Goal: Information Seeking & Learning: Learn about a topic

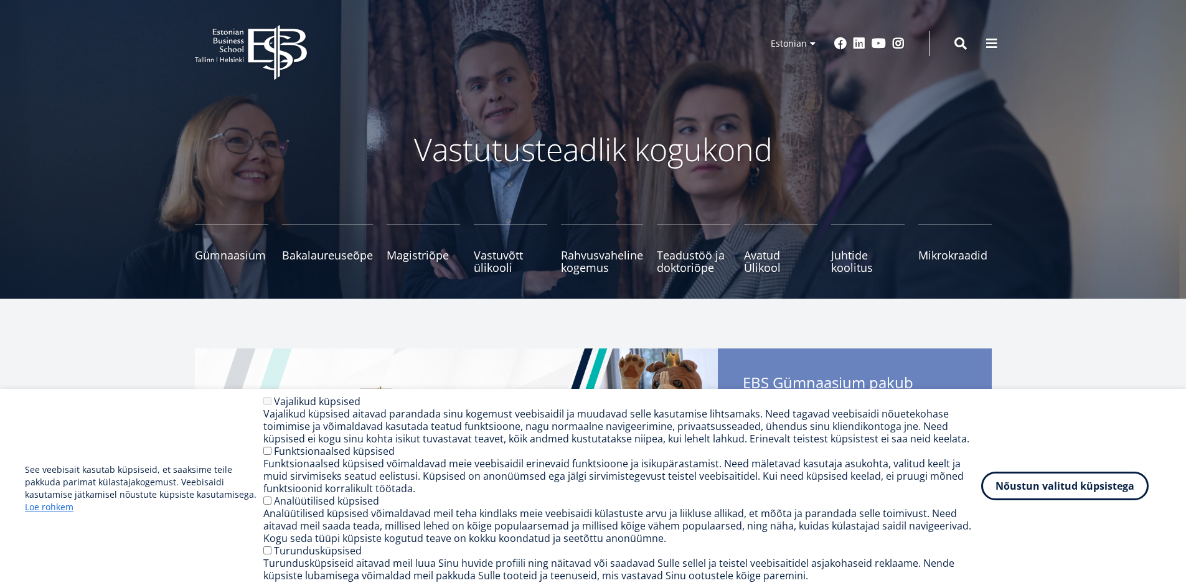
click at [1104, 492] on button "Nõustun valitud küpsistega" at bounding box center [1064, 486] width 167 height 29
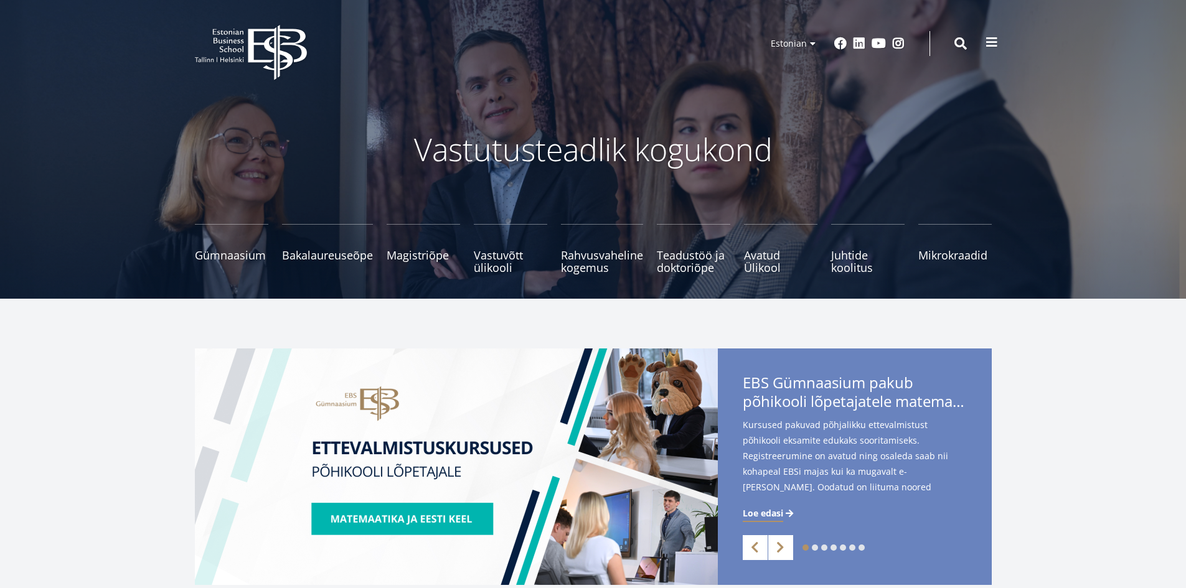
click at [993, 45] on span at bounding box center [992, 42] width 12 height 12
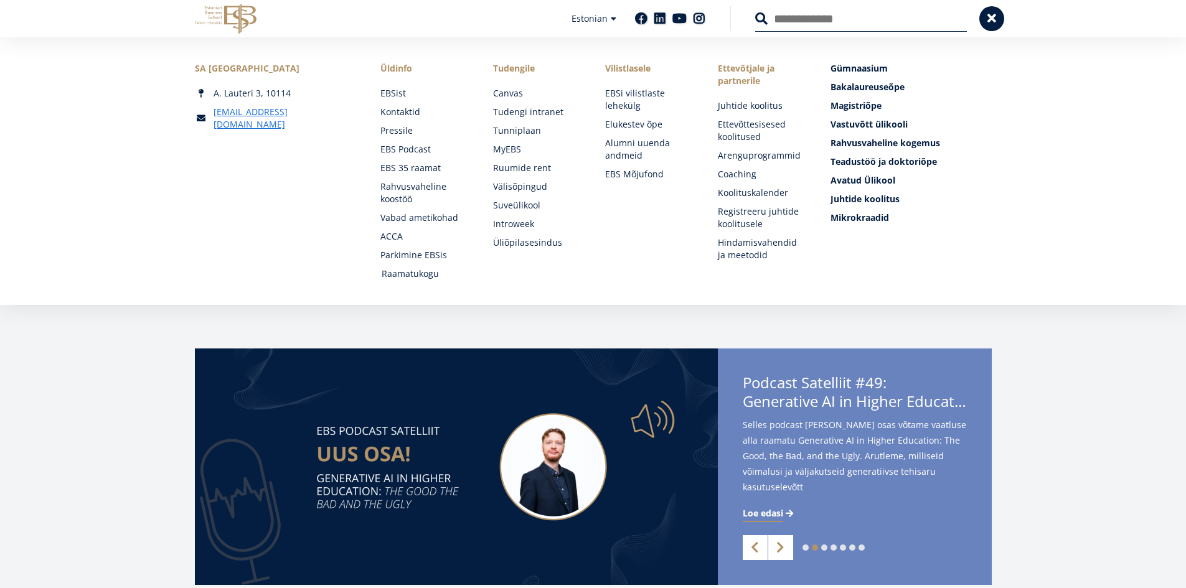
click at [420, 274] on link "Raamatukogu" at bounding box center [426, 274] width 88 height 12
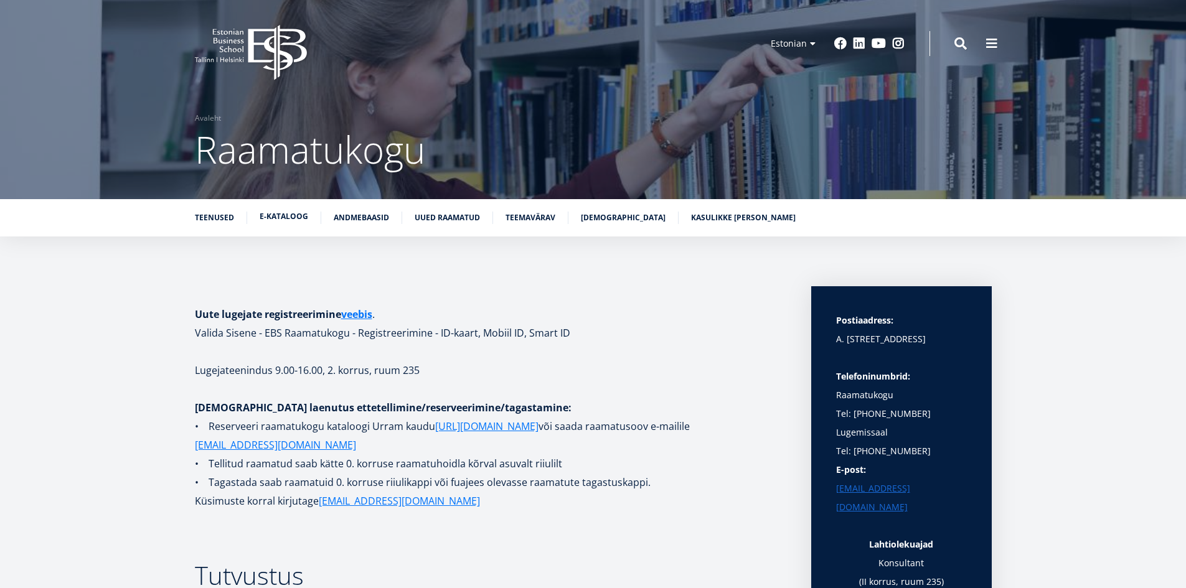
click at [297, 215] on link "E-kataloog" at bounding box center [284, 216] width 49 height 12
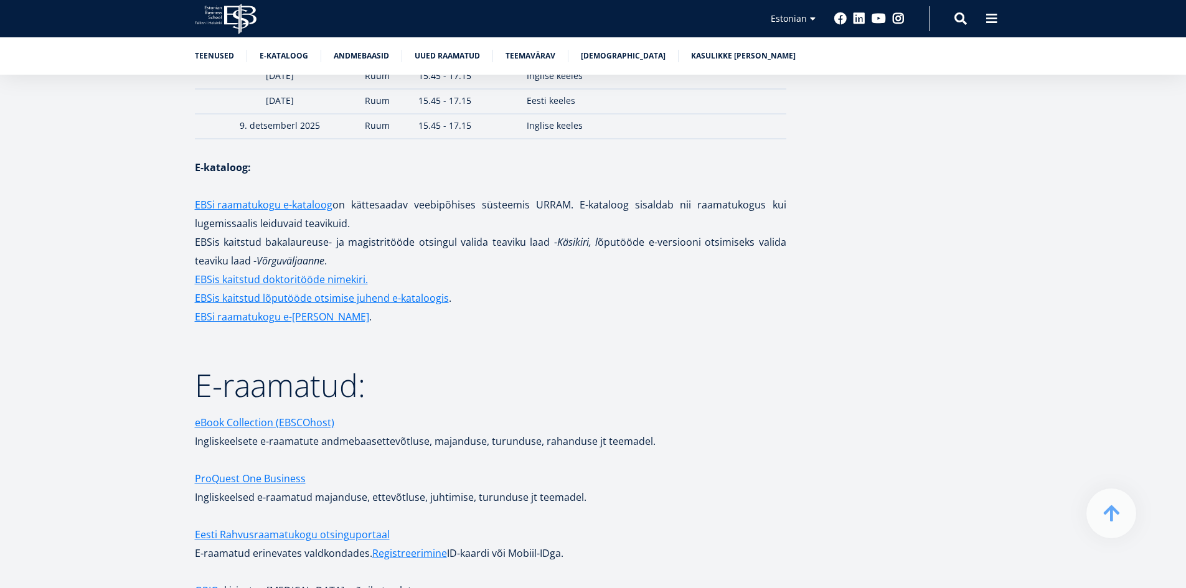
scroll to position [1793, 0]
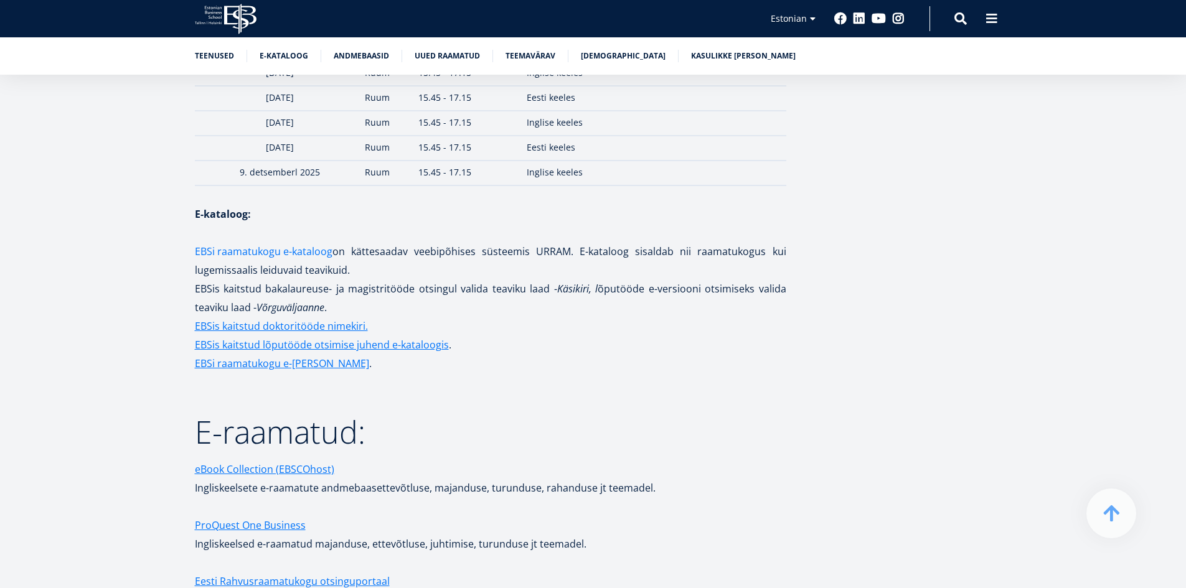
click at [296, 242] on link "EBSi raamatukogu e-kataloog" at bounding box center [264, 251] width 138 height 19
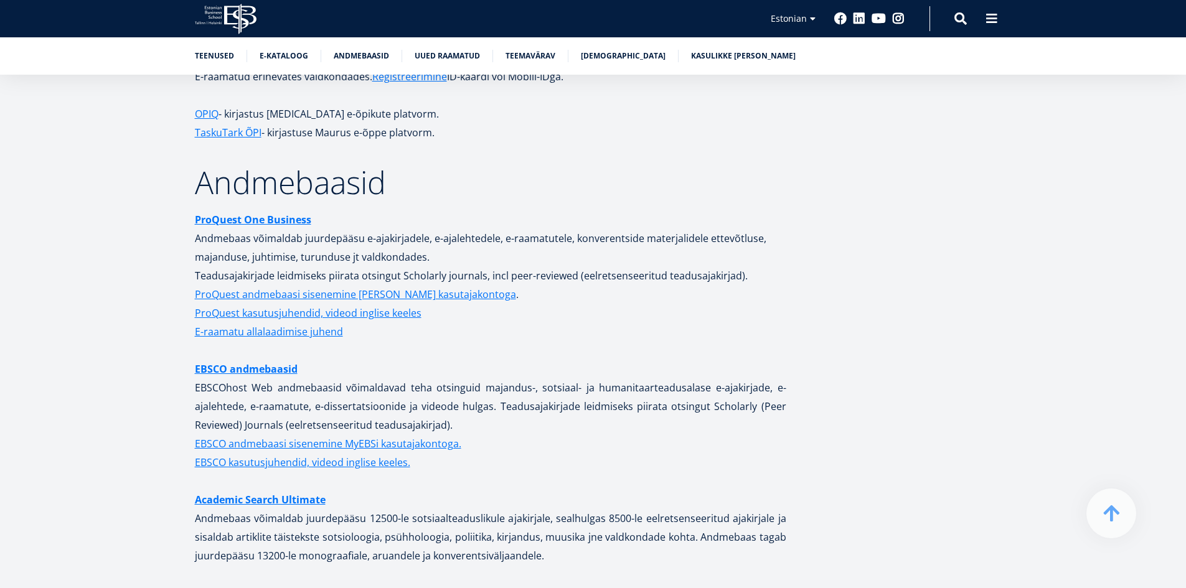
scroll to position [2335, 0]
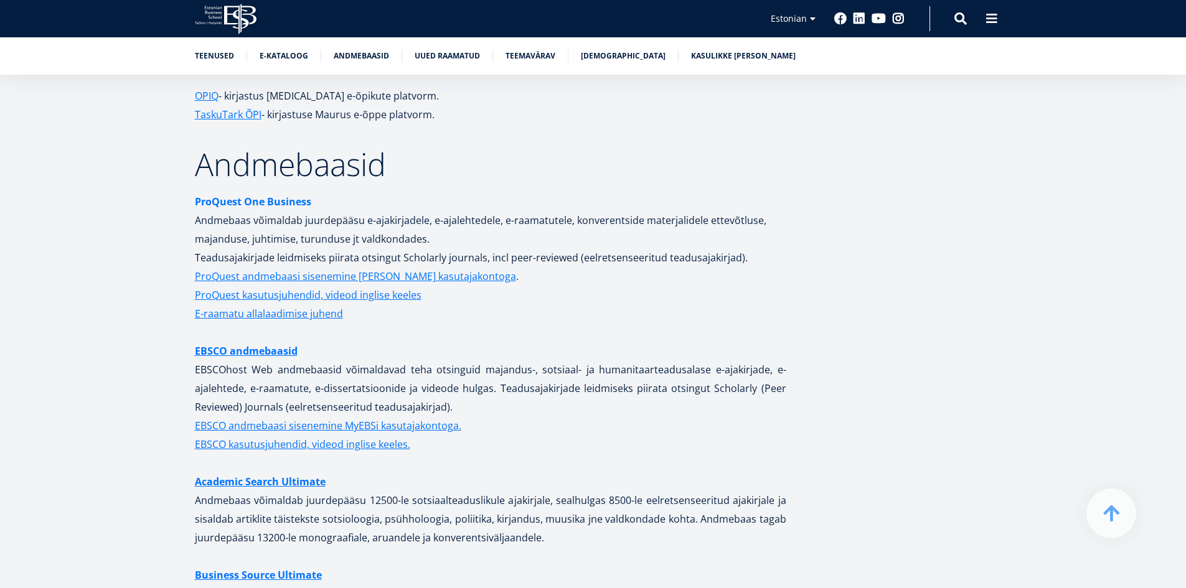
click at [290, 195] on strong "ProQuest One Business" at bounding box center [253, 202] width 116 height 14
click at [279, 195] on strong "ProQuest One Business" at bounding box center [253, 202] width 116 height 14
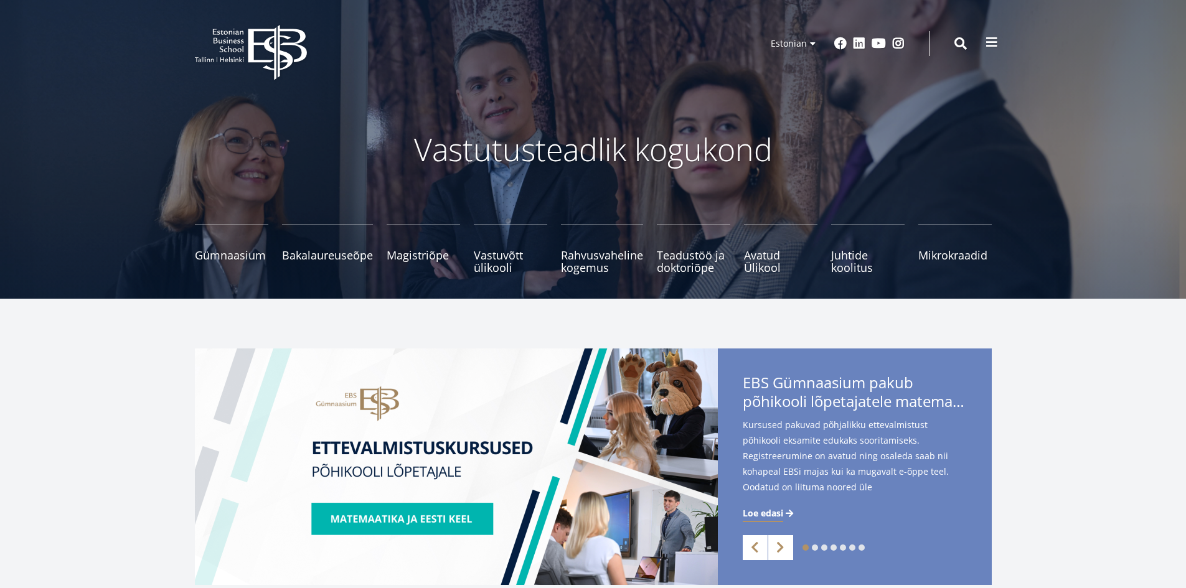
click at [989, 40] on span at bounding box center [992, 42] width 12 height 12
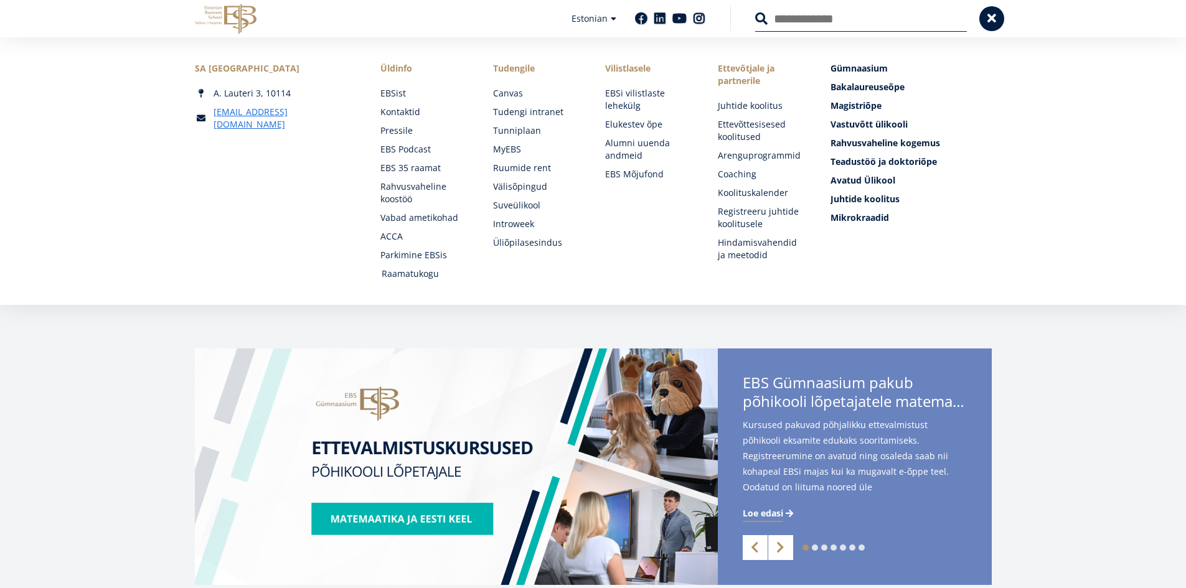
click at [434, 271] on link "Raamatukogu" at bounding box center [426, 274] width 88 height 12
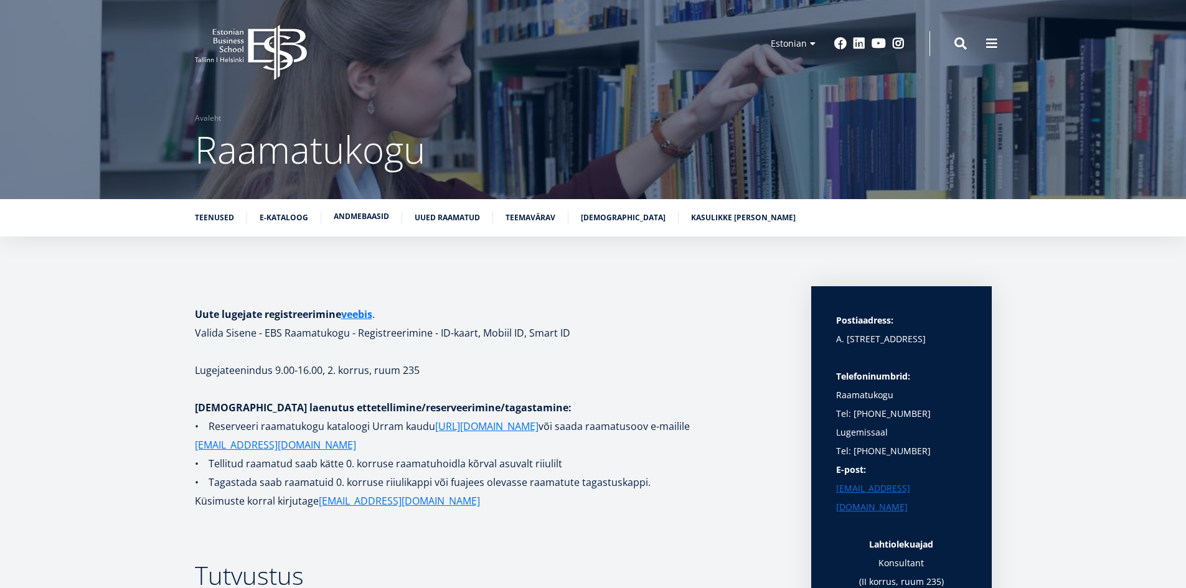
click at [359, 217] on link "Andmebaasid" at bounding box center [361, 216] width 55 height 12
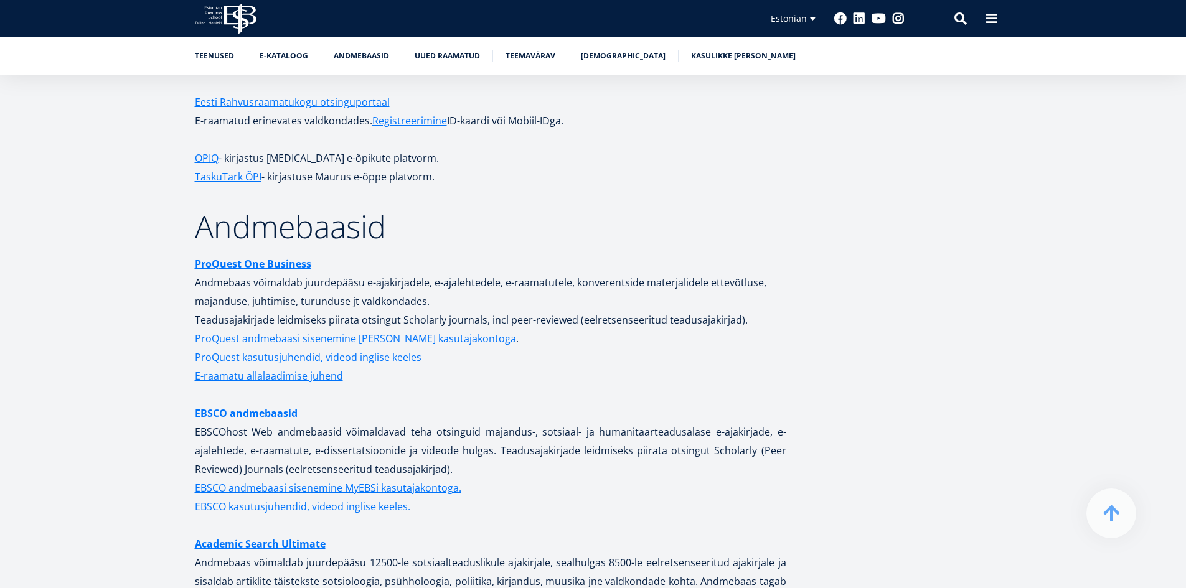
click at [283, 404] on link "EBSCO andmebaasid" at bounding box center [246, 413] width 103 height 19
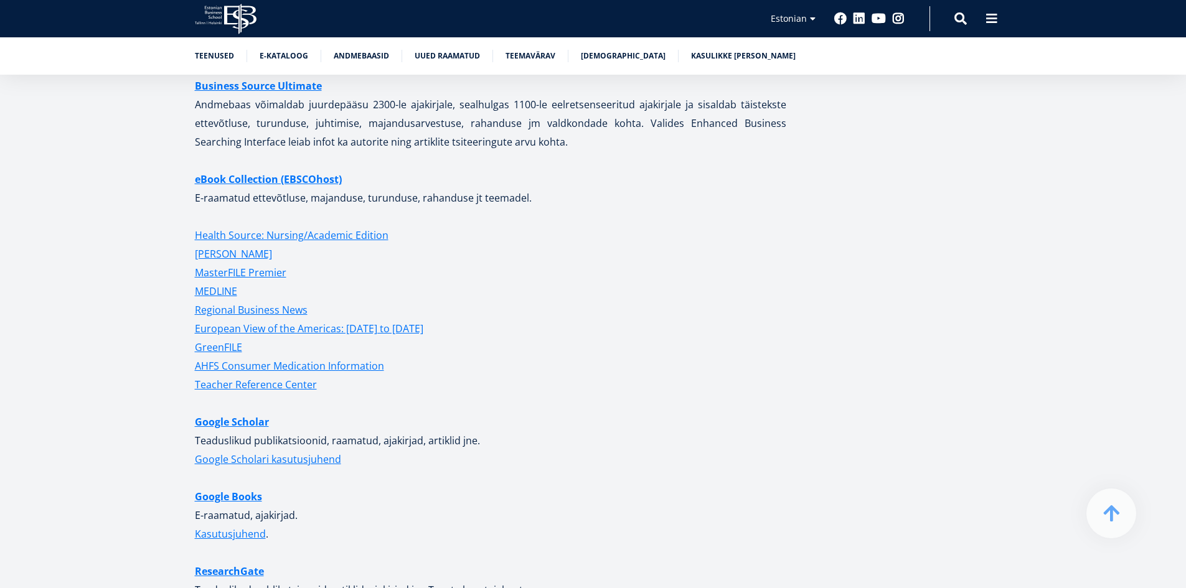
scroll to position [2833, 0]
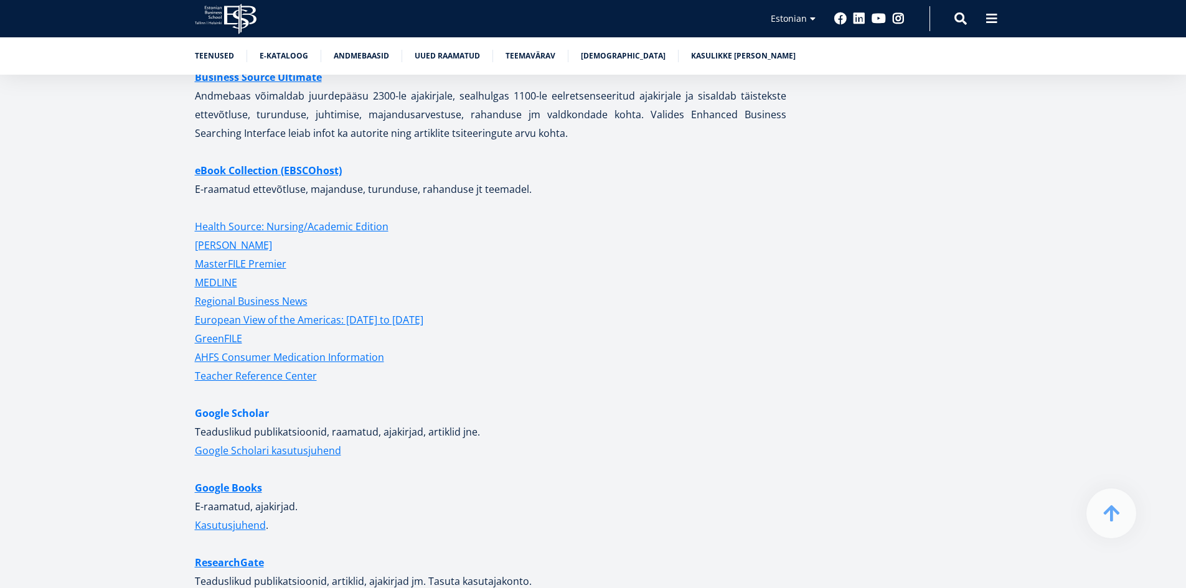
click at [254, 404] on link "Google Scholar" at bounding box center [232, 413] width 74 height 19
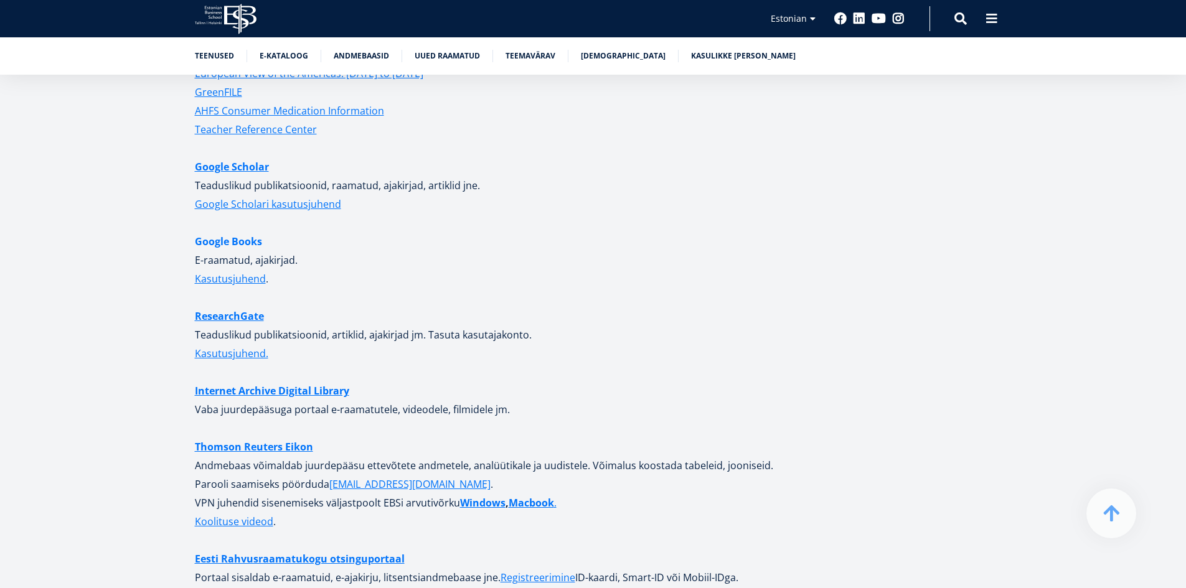
scroll to position [3082, 0]
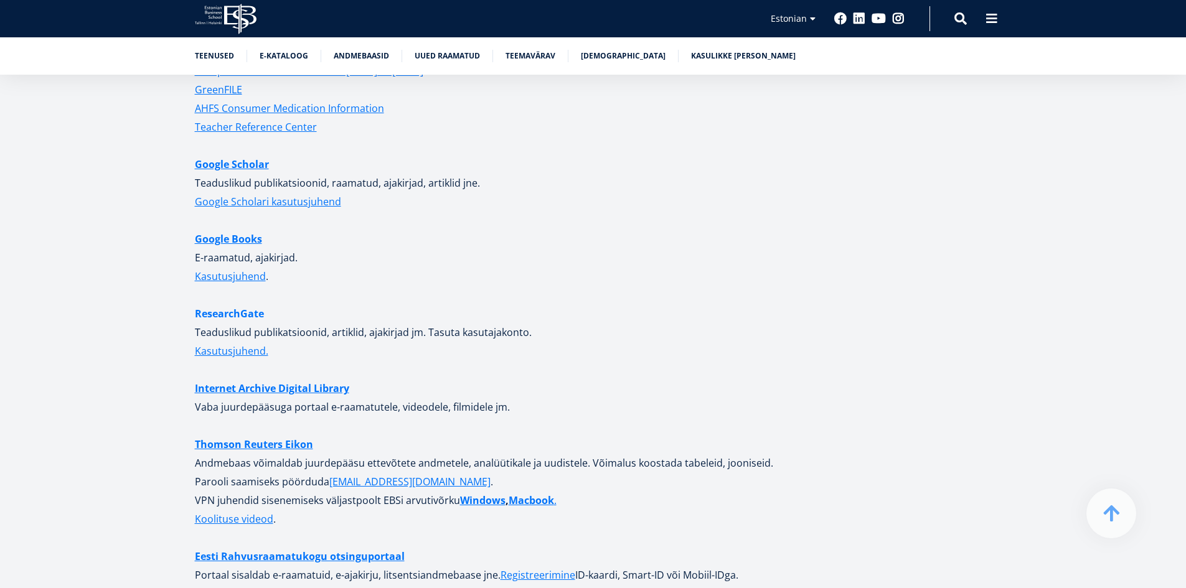
click at [244, 304] on link "ResearchGate" at bounding box center [229, 313] width 69 height 19
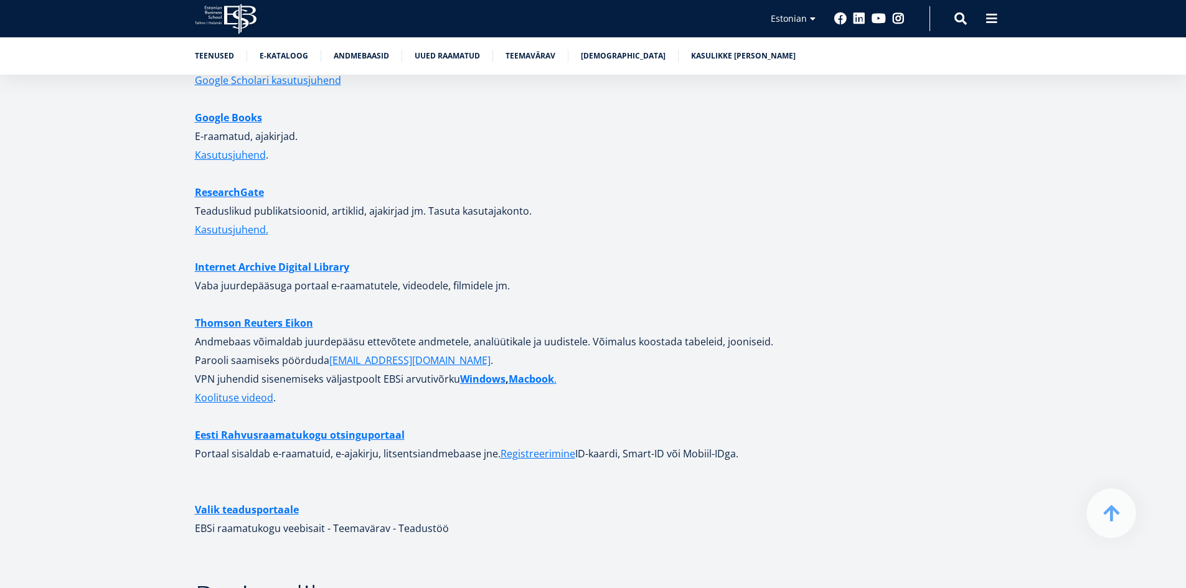
scroll to position [3207, 0]
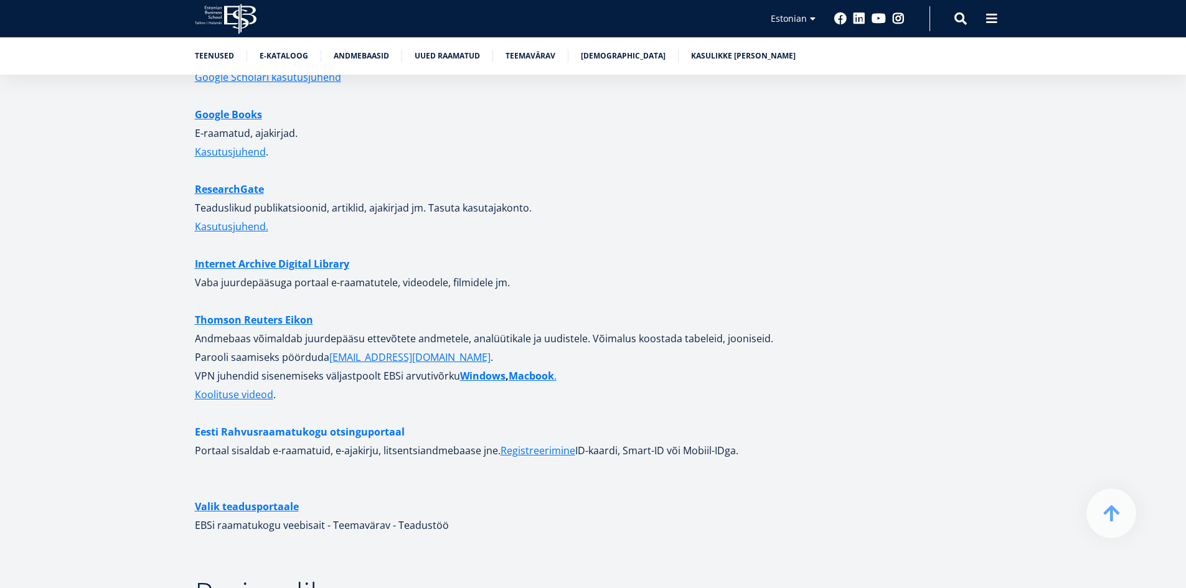
click at [366, 423] on link "Eesti Rahvusraamatukogu otsinguportaal" at bounding box center [300, 432] width 210 height 19
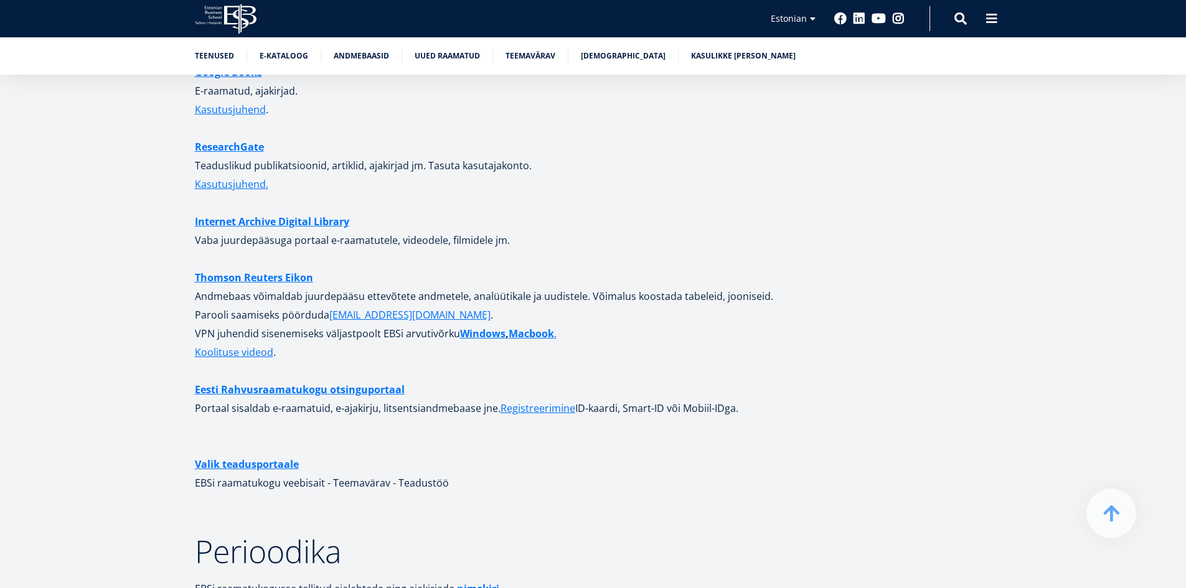
scroll to position [3269, 0]
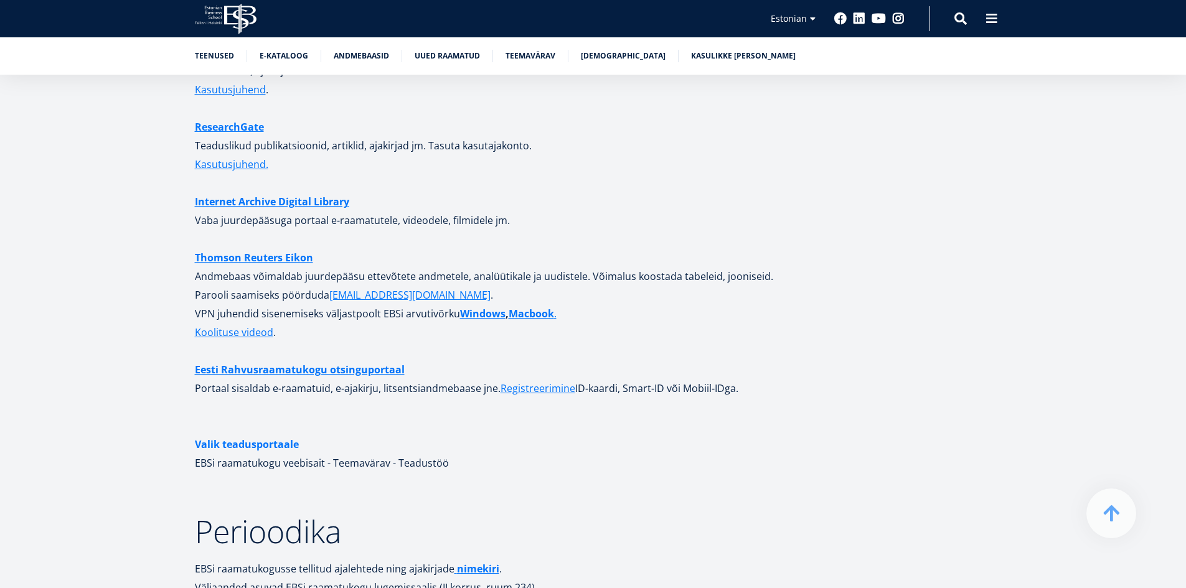
click at [290, 435] on link "Valik teadusportaale" at bounding box center [247, 444] width 104 height 19
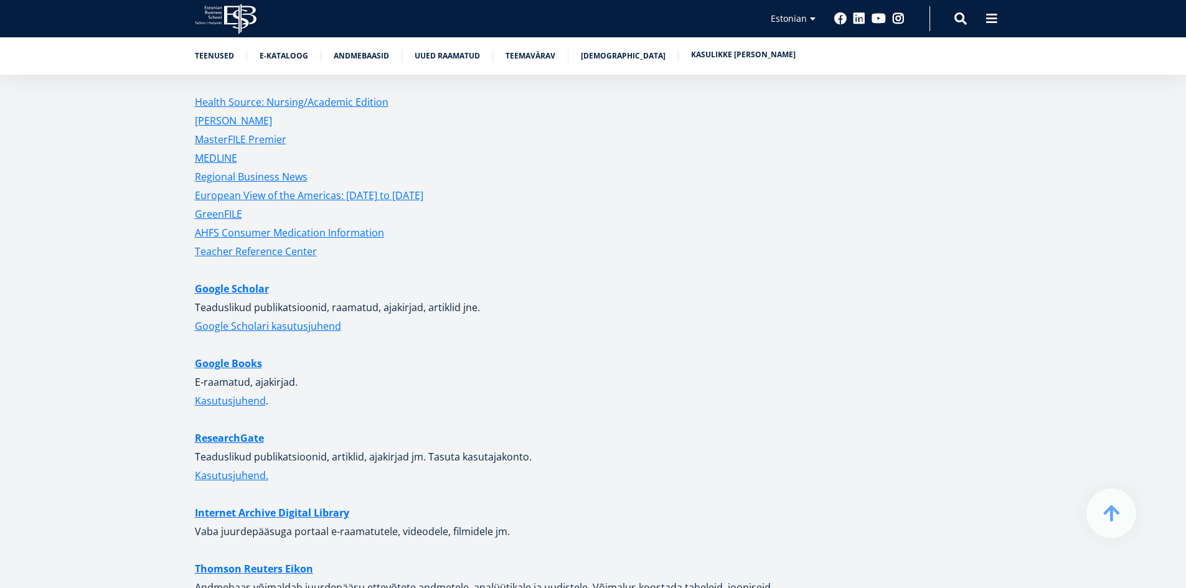
click at [727, 51] on link "Kasulikke [PERSON_NAME]" at bounding box center [743, 55] width 105 height 12
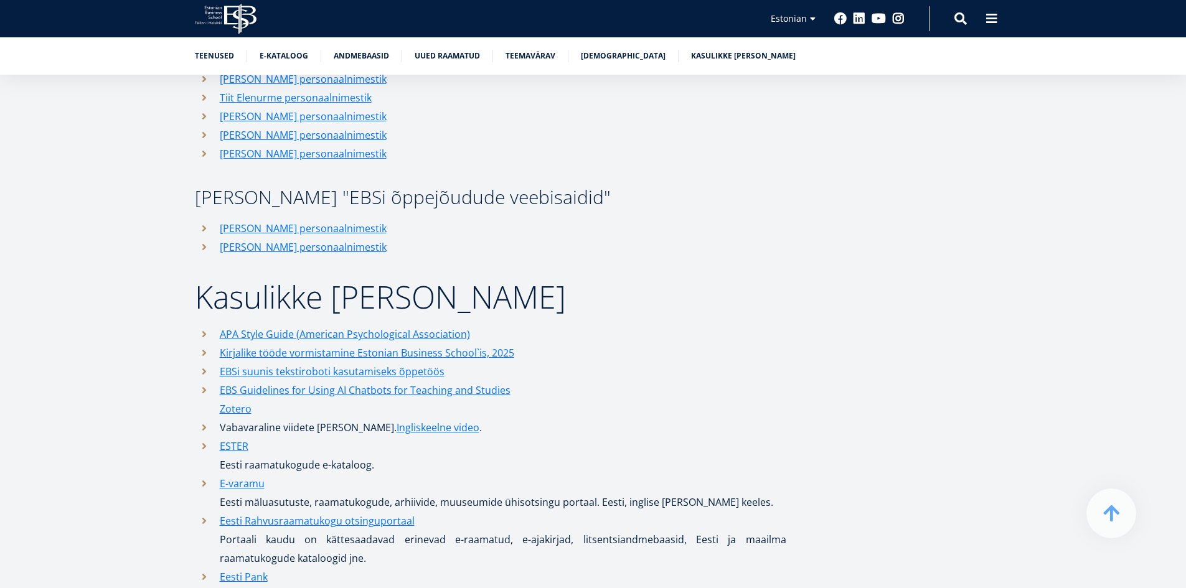
scroll to position [5719, 0]
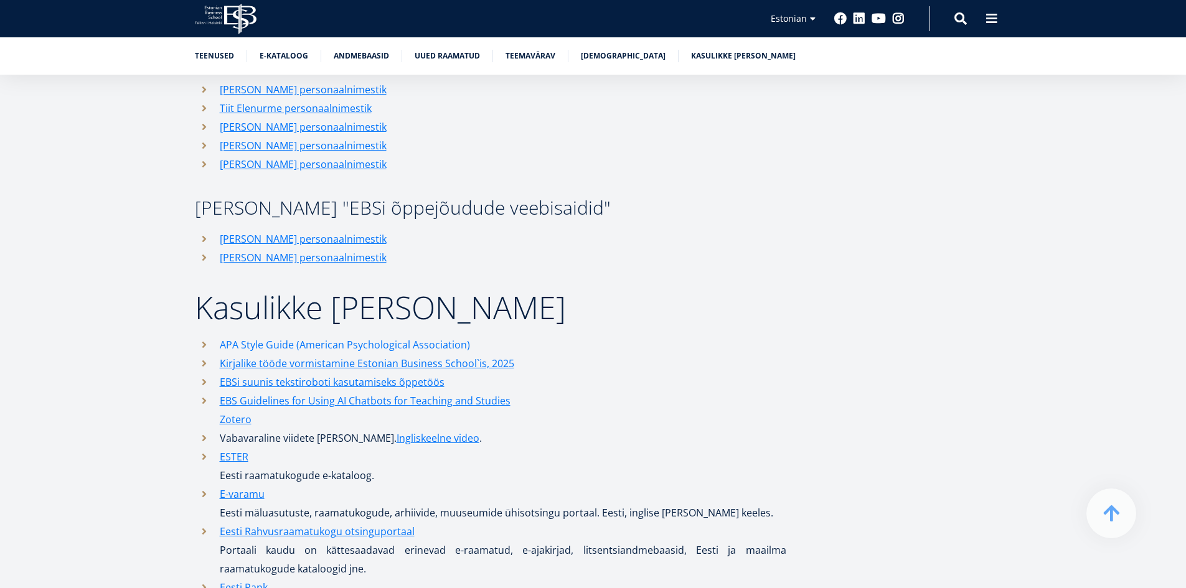
click at [446, 336] on link "APA Style Guide (American Psychological Association)" at bounding box center [345, 345] width 250 height 19
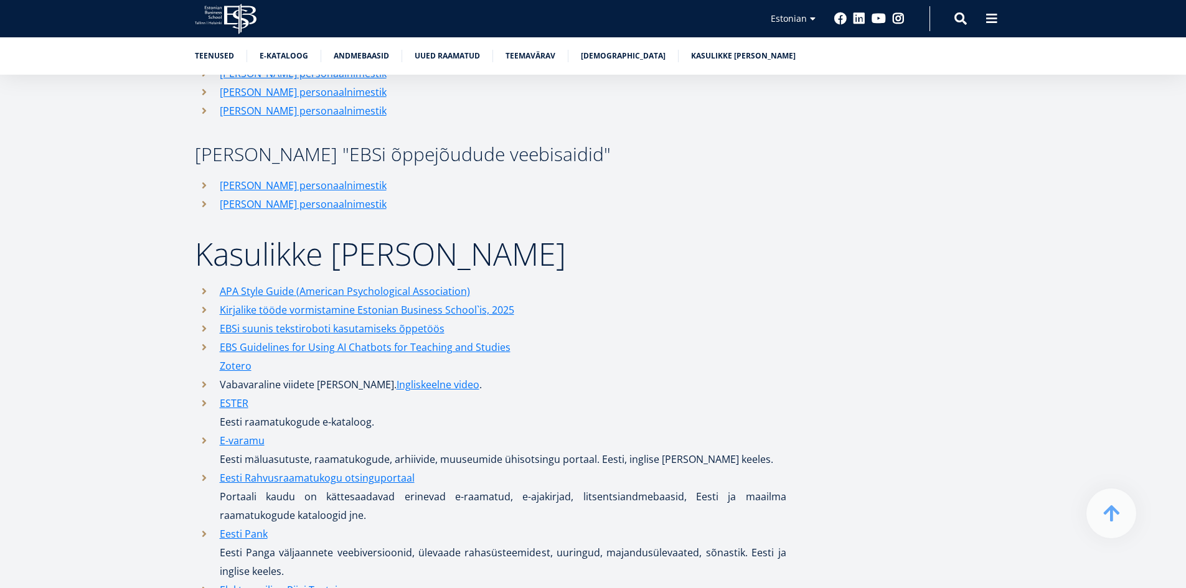
scroll to position [5844, 0]
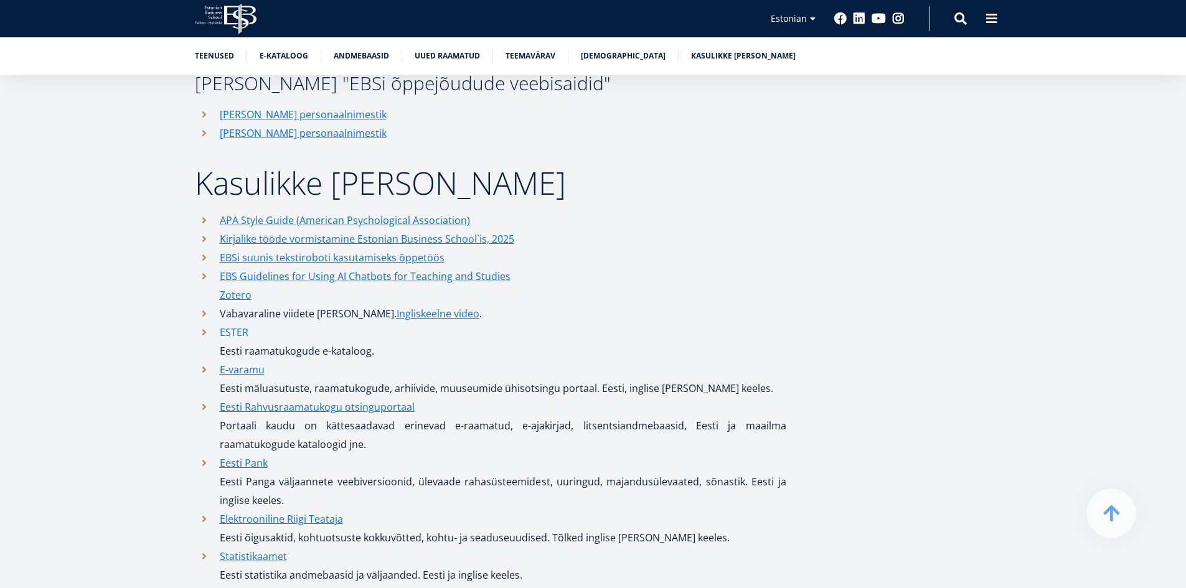
click at [238, 323] on link "ESTER" at bounding box center [234, 332] width 29 height 19
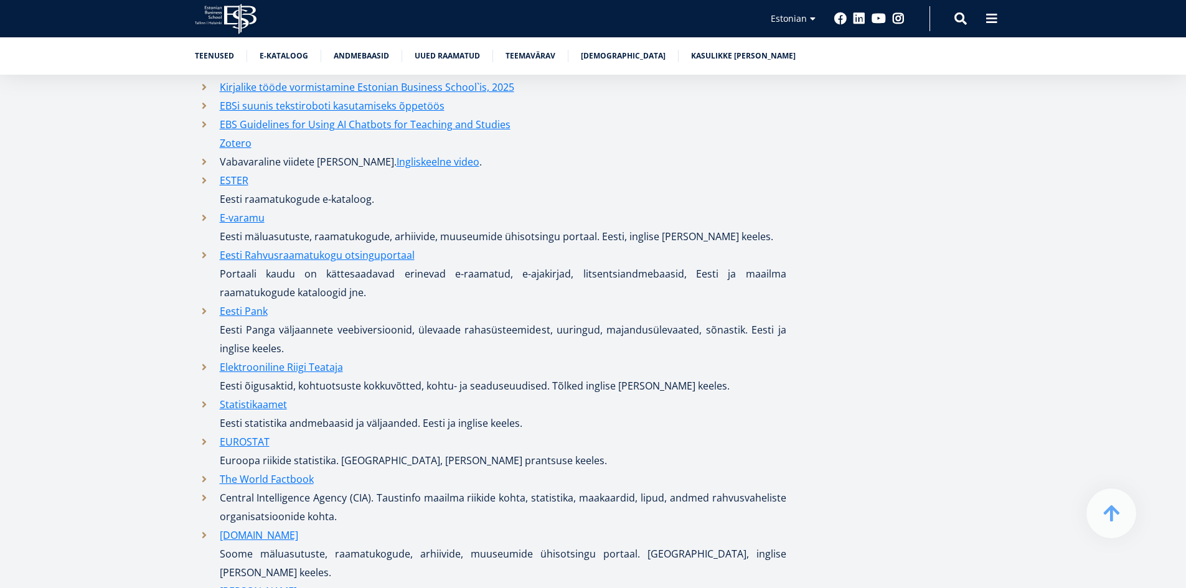
scroll to position [6030, 0]
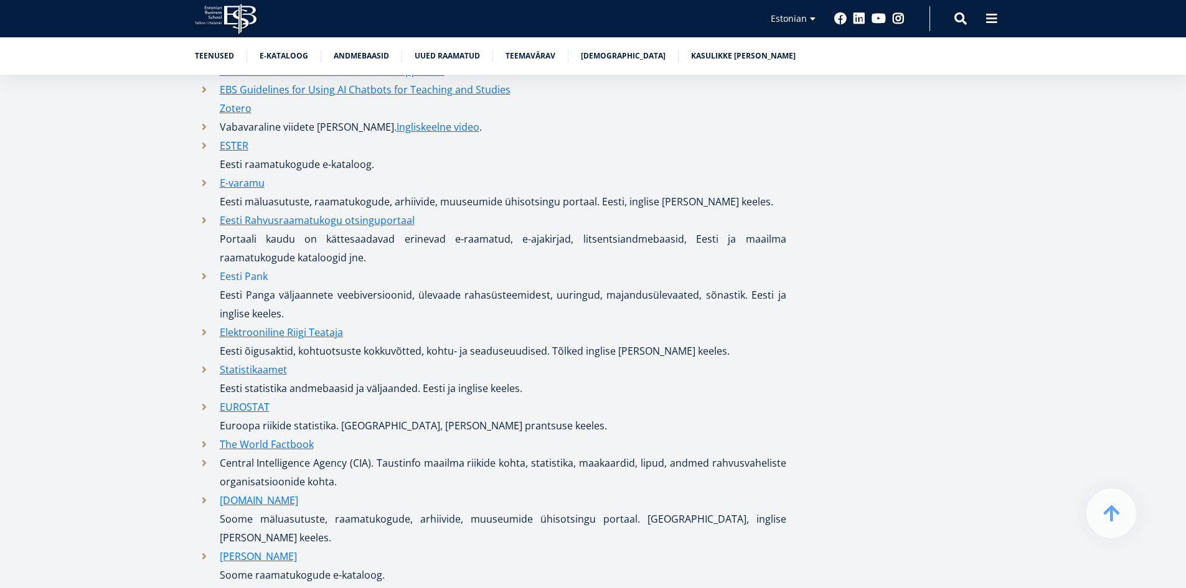
click at [248, 267] on link "Eesti Pank" at bounding box center [244, 276] width 48 height 19
click at [275, 361] on link "Statistikaamet" at bounding box center [253, 370] width 67 height 19
click at [252, 398] on link "EUROSTAT" at bounding box center [245, 407] width 50 height 19
click at [335, 323] on link "Elektrooniline Riigi Teataja" at bounding box center [281, 332] width 123 height 19
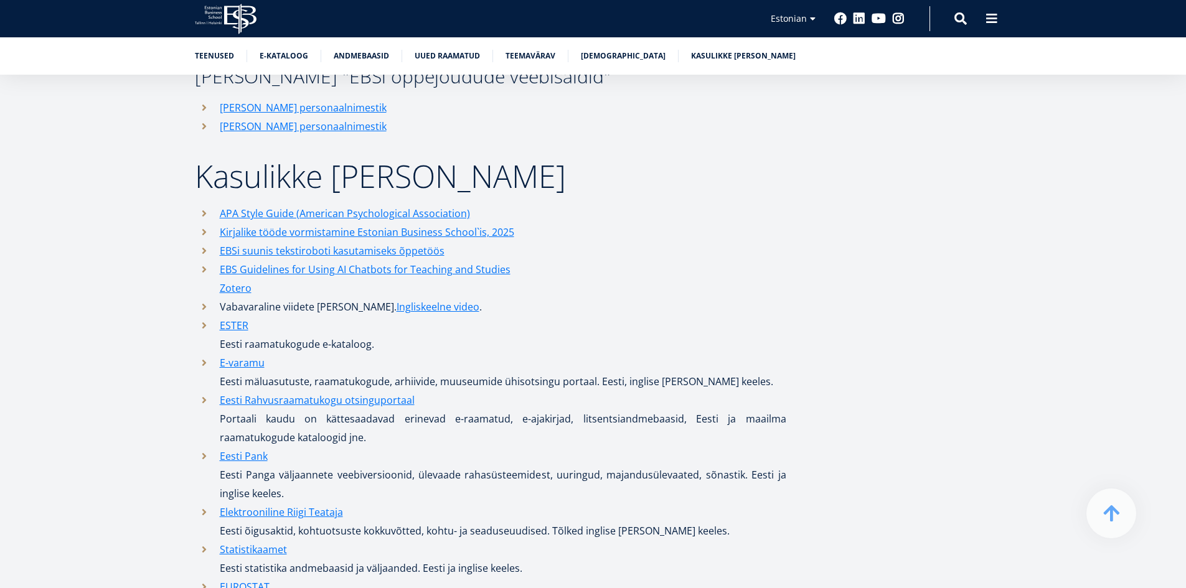
scroll to position [5657, 0]
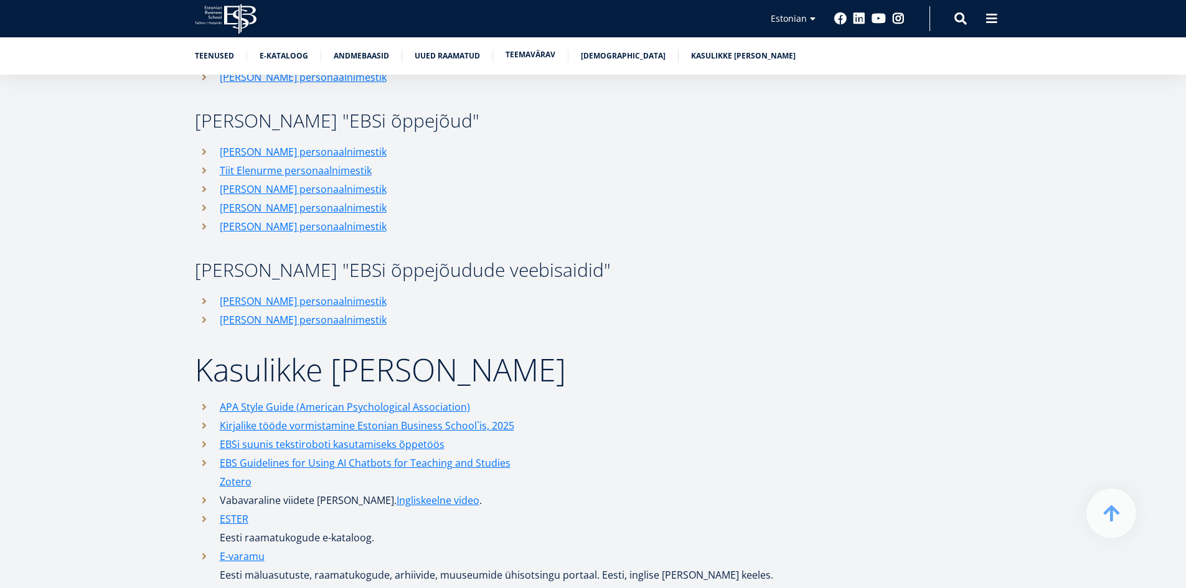
click at [517, 55] on link "Teemavärav" at bounding box center [531, 55] width 50 height 12
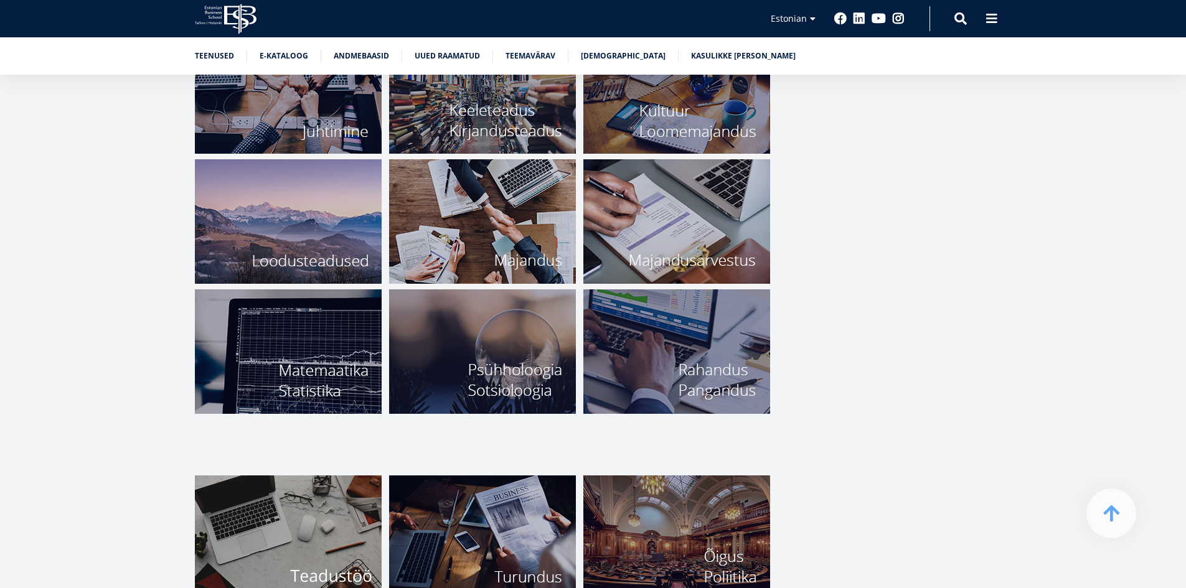
scroll to position [4452, 0]
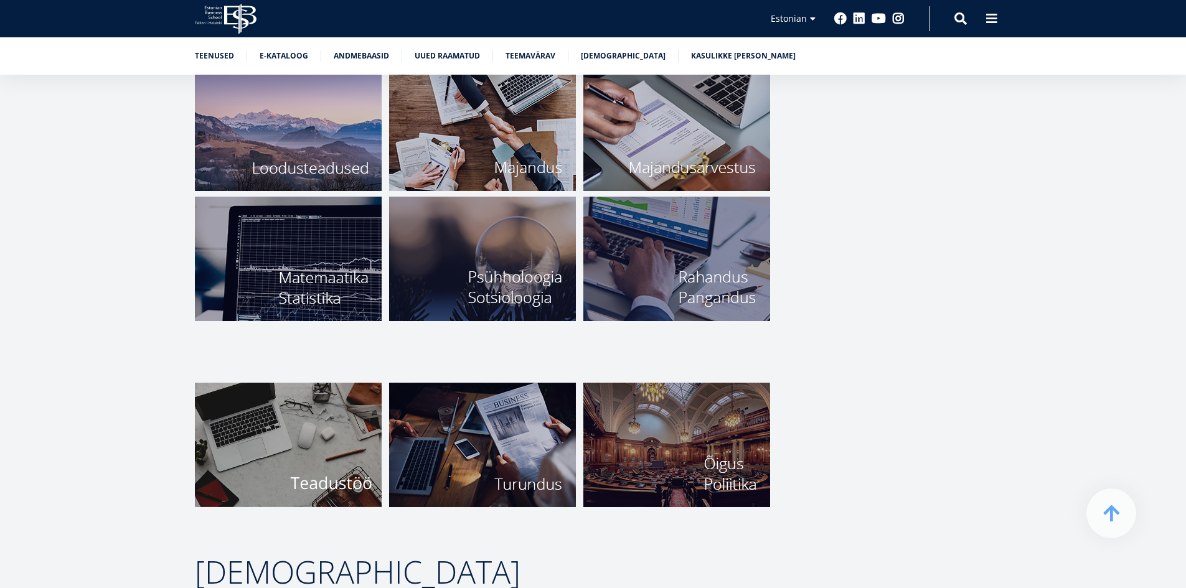
click at [329, 430] on img at bounding box center [288, 445] width 187 height 125
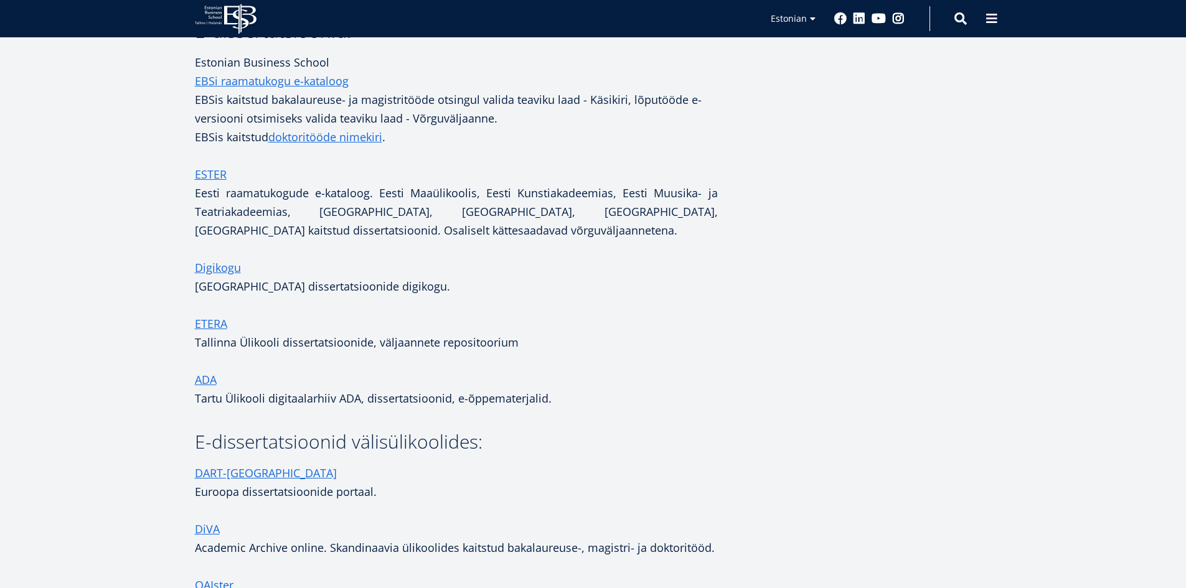
scroll to position [2131, 0]
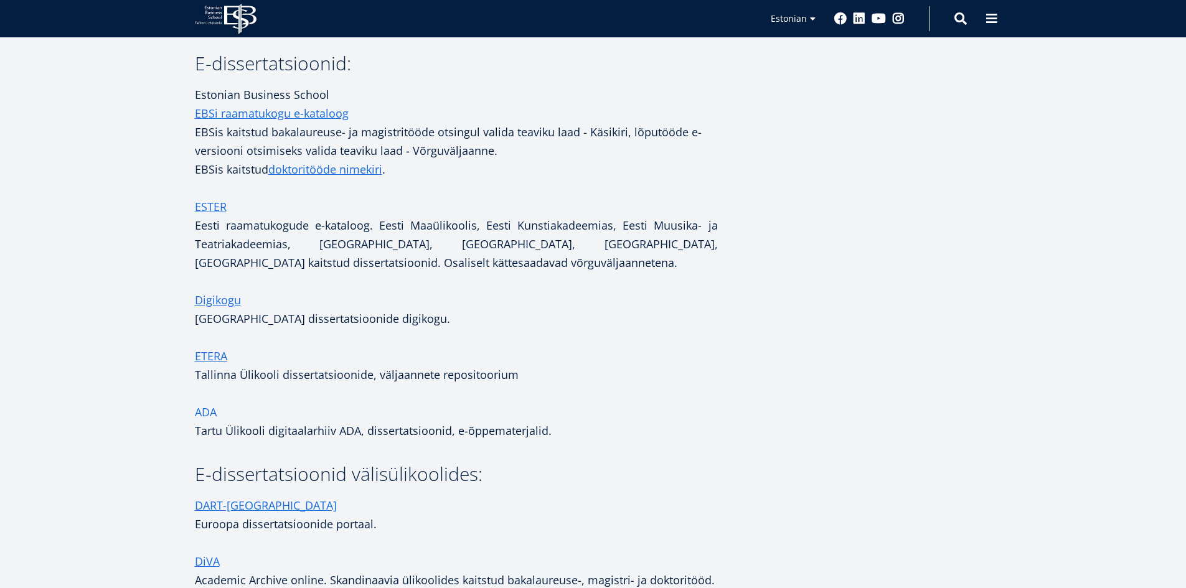
click at [209, 405] on span "ADA" at bounding box center [206, 412] width 22 height 15
